Goal: Find specific page/section: Find specific page/section

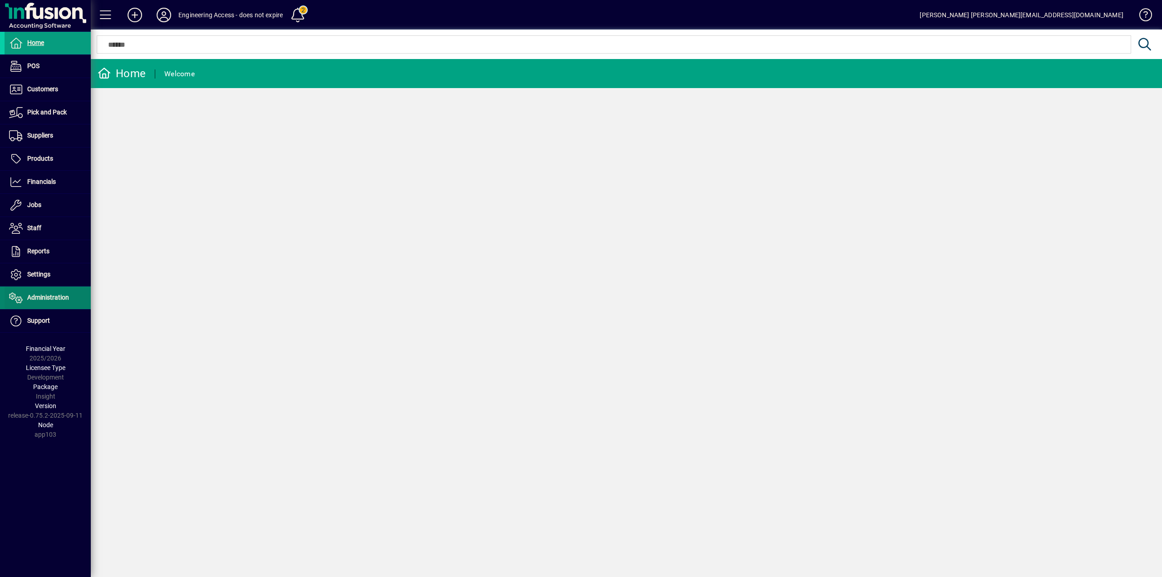
click at [56, 300] on span "Administration" at bounding box center [48, 297] width 42 height 7
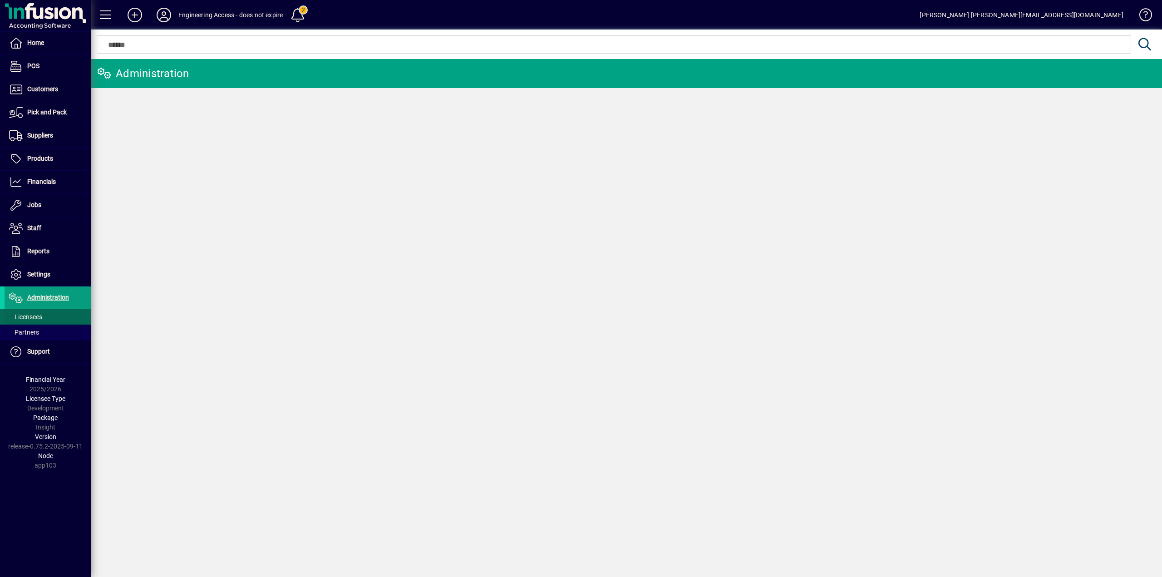
click at [31, 318] on span "Licensees" at bounding box center [25, 316] width 33 height 7
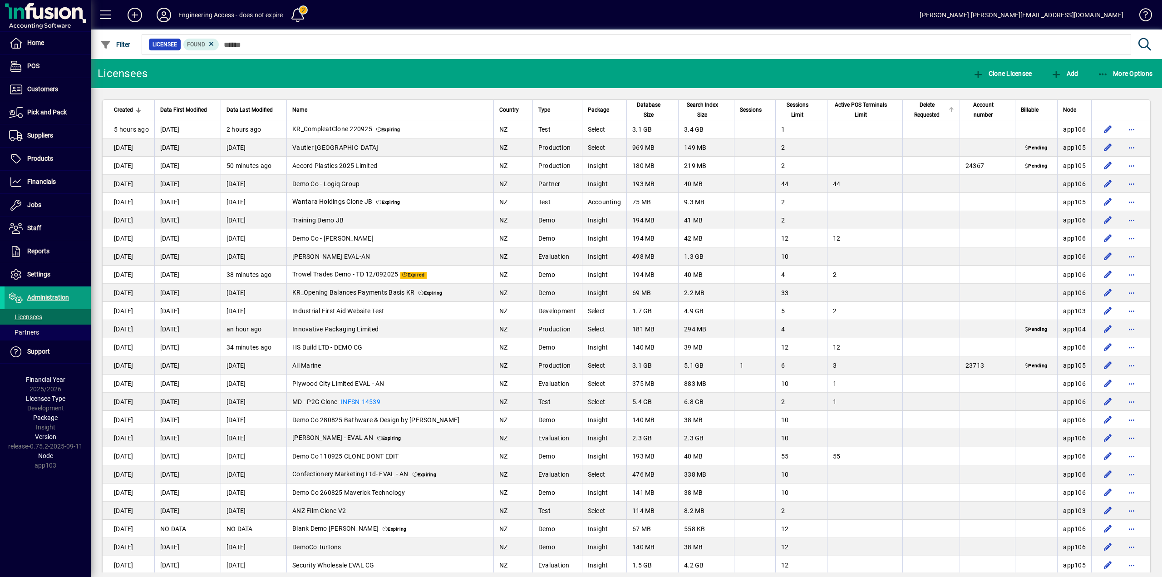
click at [912, 111] on span "Delete Requested" at bounding box center [927, 110] width 38 height 20
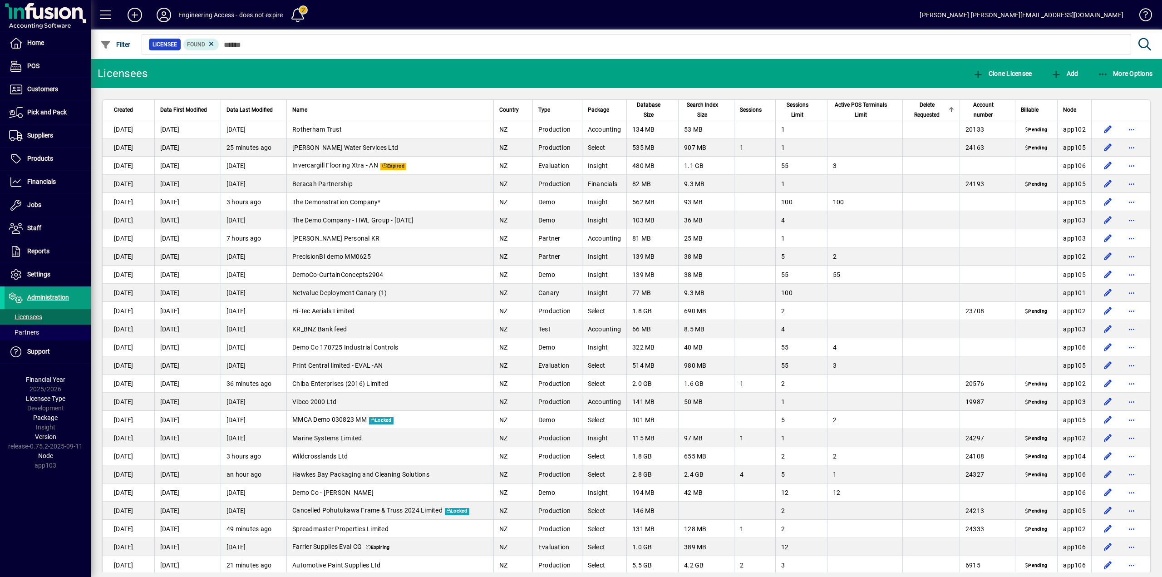
click at [914, 113] on span "Delete Requested" at bounding box center [927, 110] width 38 height 20
click at [123, 41] on span "Filter" at bounding box center [115, 44] width 30 height 7
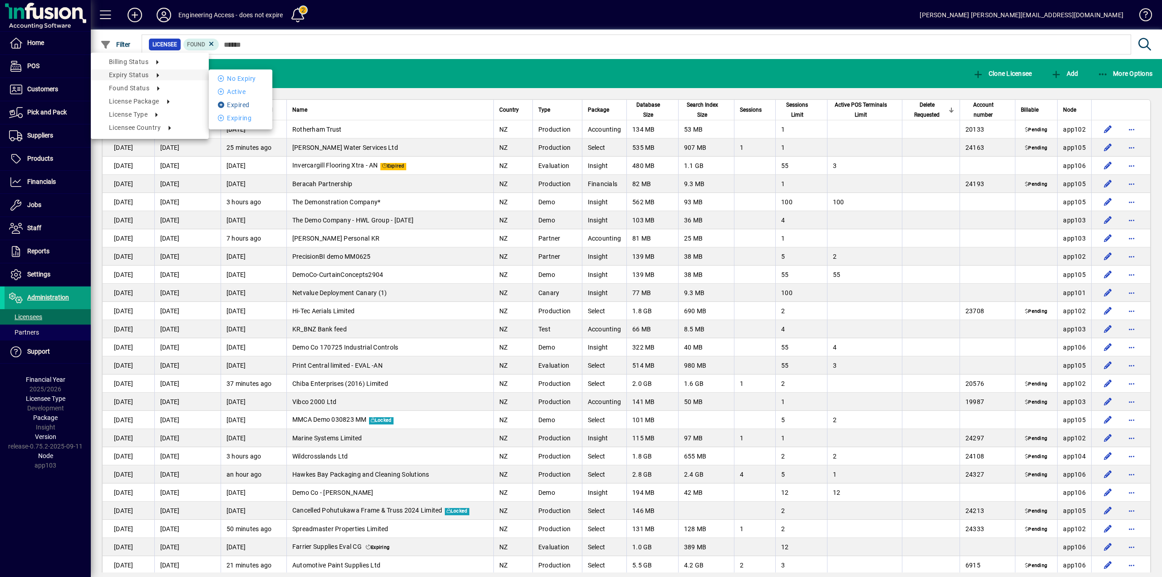
click at [246, 107] on li "Expired" at bounding box center [241, 104] width 64 height 11
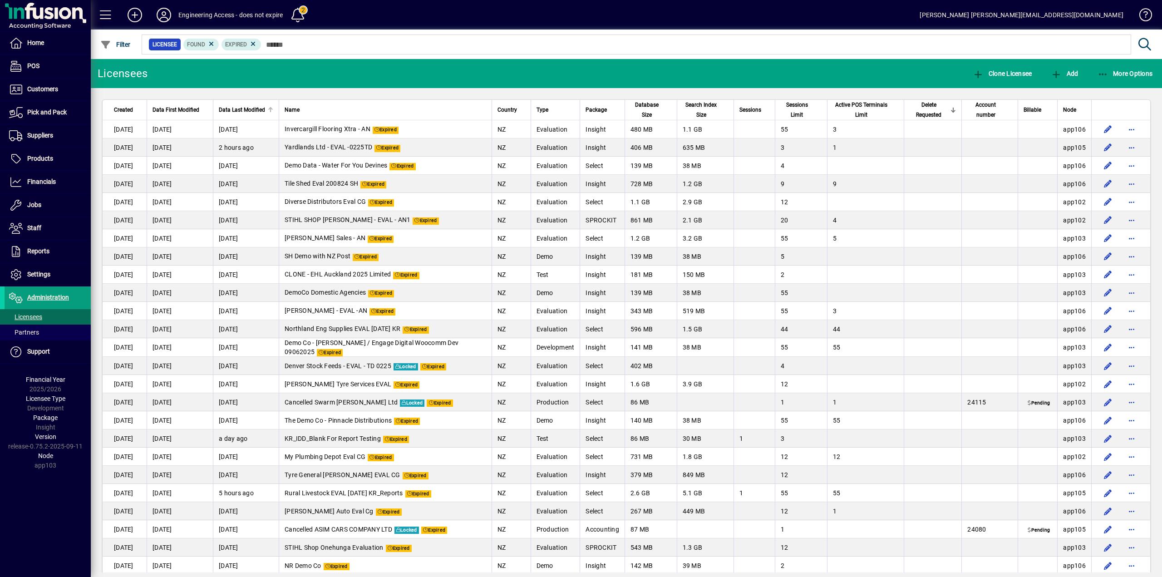
click at [246, 107] on span "Data Last Modified" at bounding box center [242, 110] width 46 height 10
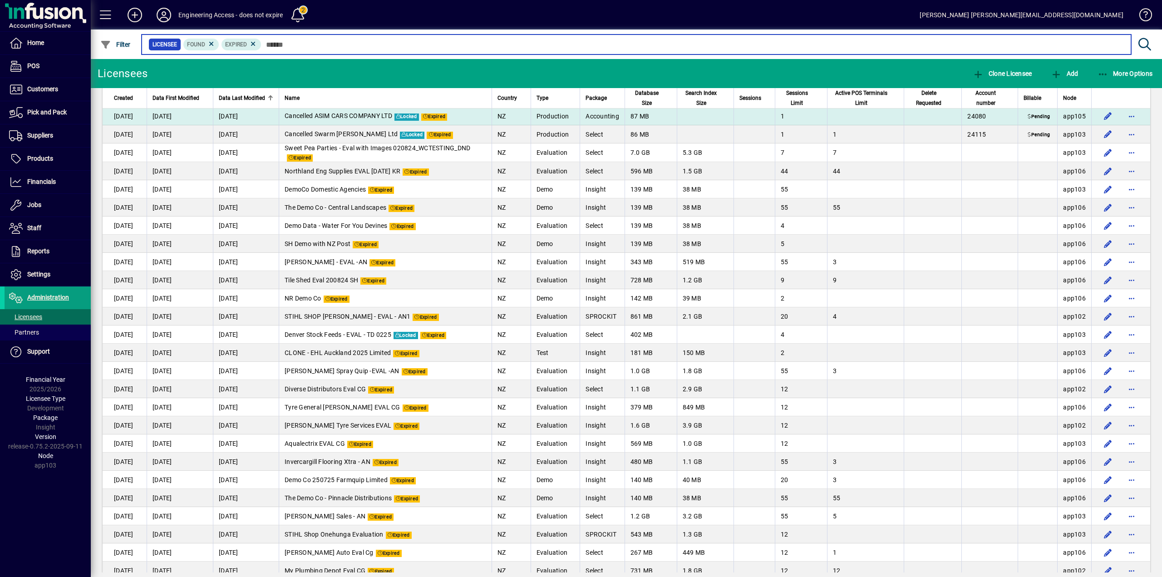
scroll to position [5, 0]
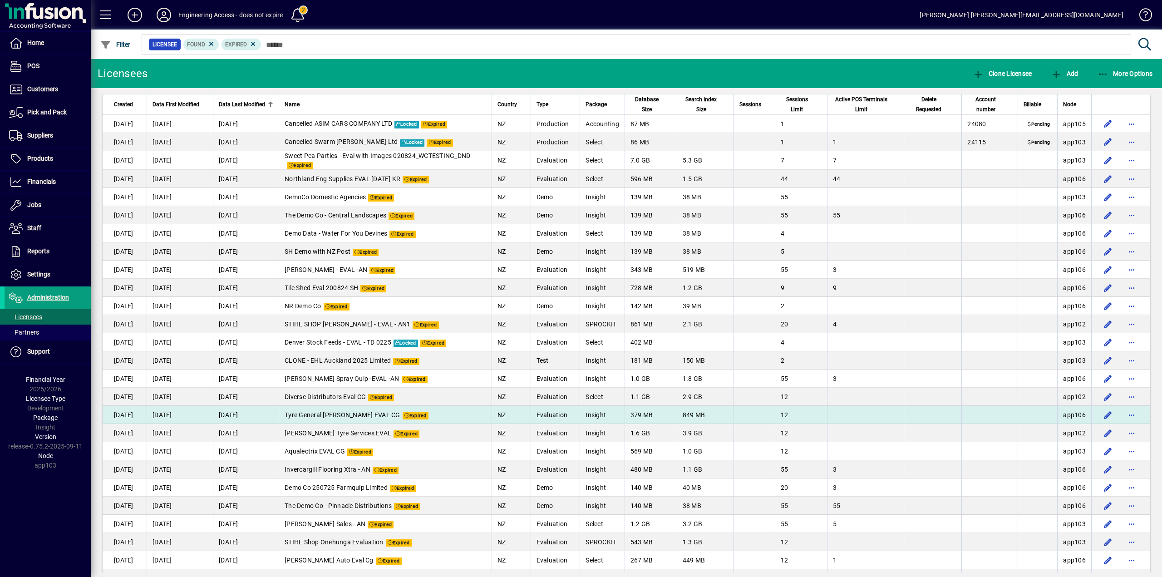
click at [434, 413] on td "Tyre General [PERSON_NAME] EVAL CG Expired" at bounding box center [385, 415] width 213 height 18
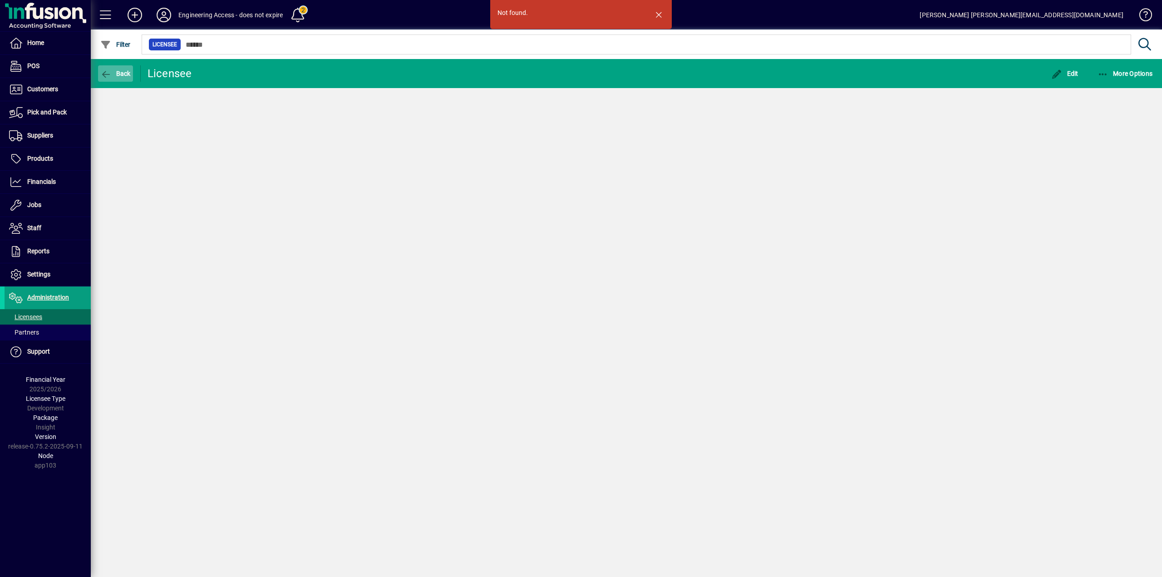
click at [127, 74] on span "Back" at bounding box center [115, 73] width 30 height 7
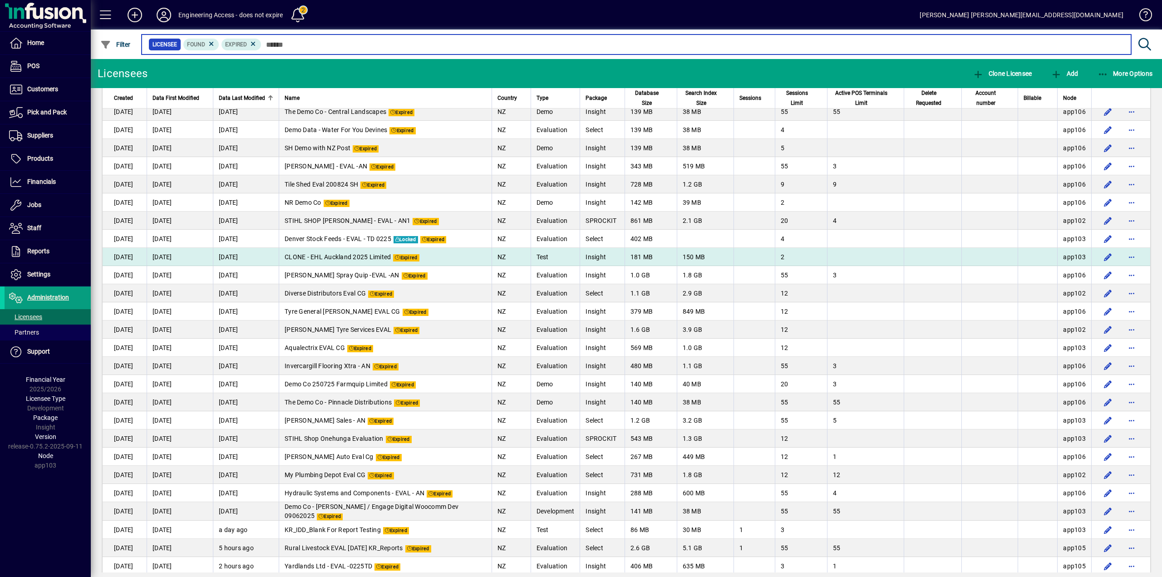
scroll to position [142, 0]
